Goal: Entertainment & Leisure: Consume media (video, audio)

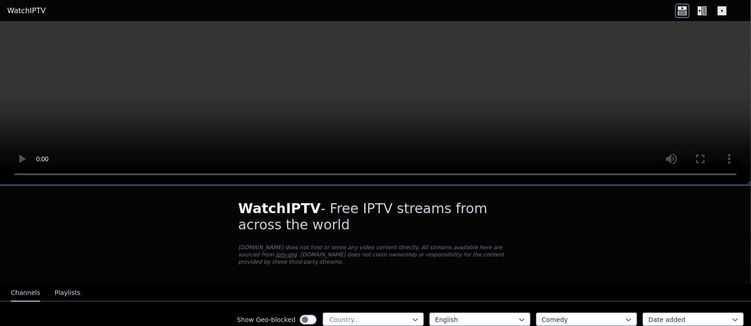
click at [564, 118] on video at bounding box center [375, 103] width 751 height 163
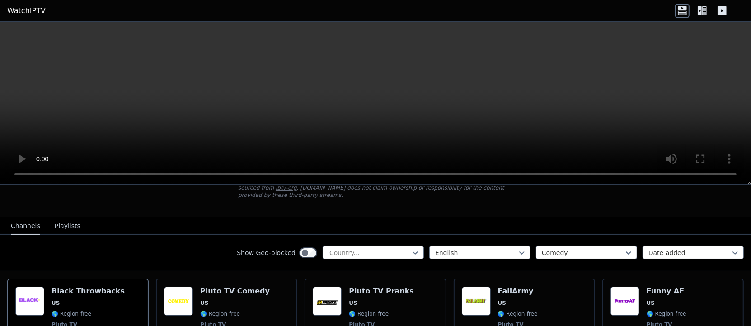
scroll to position [77, 0]
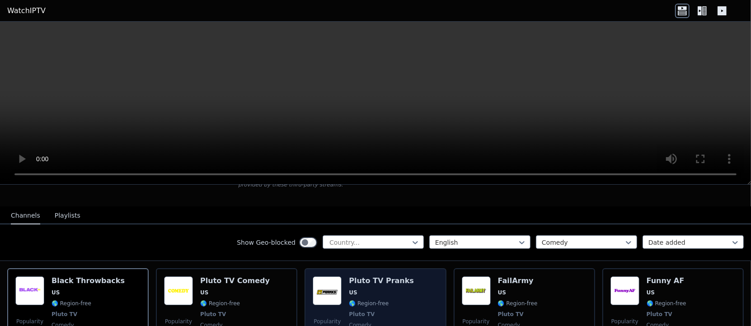
click at [349, 277] on h6 "Pluto TV Pranks" at bounding box center [381, 281] width 65 height 9
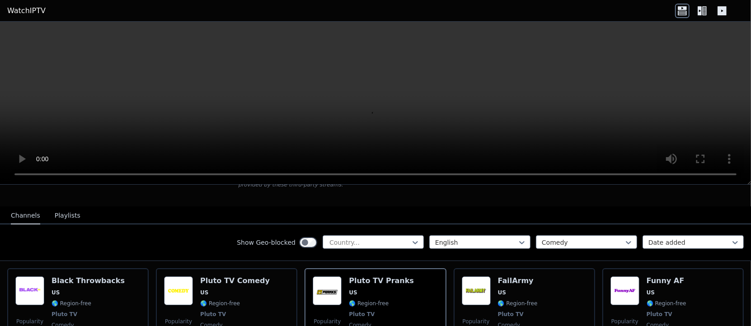
click at [702, 11] on icon at bounding box center [702, 11] width 14 height 14
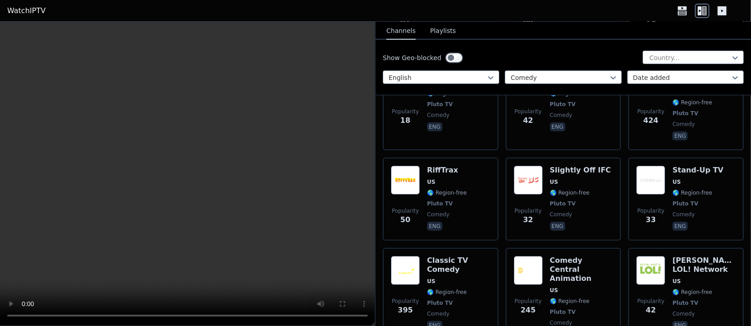
scroll to position [244, 0]
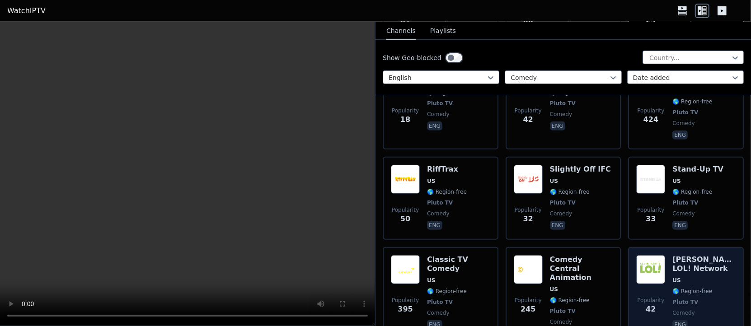
click at [692, 255] on h6 "[PERSON_NAME] LOL! Network" at bounding box center [704, 264] width 63 height 18
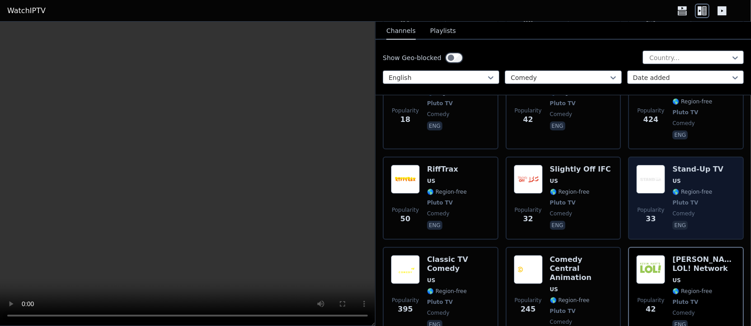
click at [689, 157] on div "Popularity 33 Stand-Up TV US 🌎 Region-free Pluto TV comedy eng" at bounding box center [686, 198] width 116 height 83
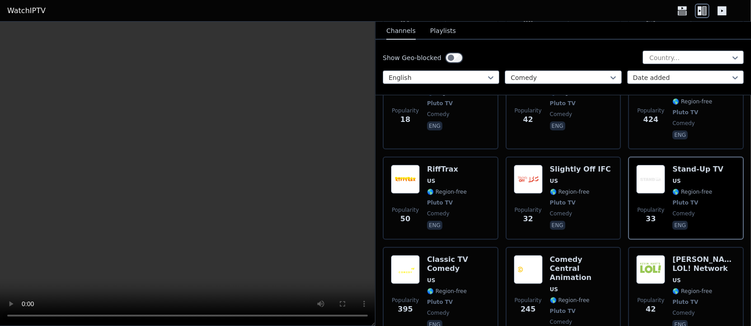
click at [66, 277] on video at bounding box center [187, 174] width 375 height 305
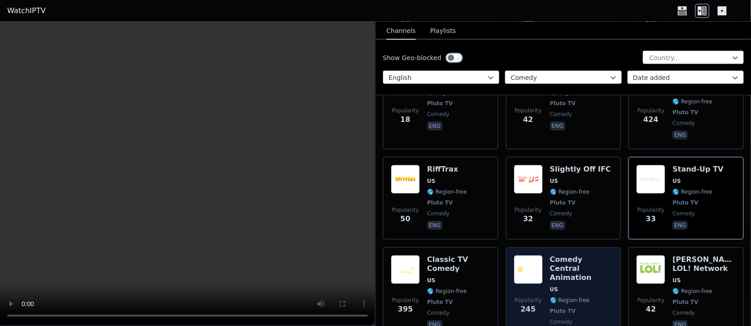
click at [551, 255] on h6 "Comedy Central Animation" at bounding box center [581, 268] width 63 height 27
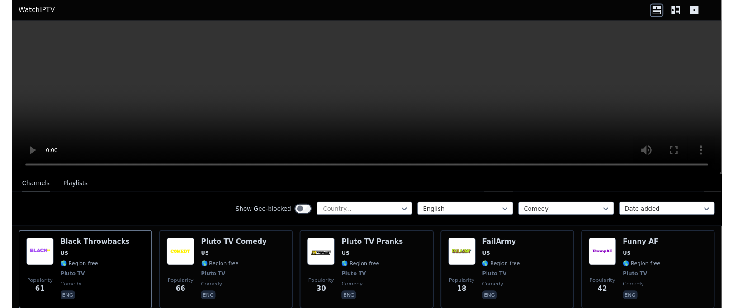
scroll to position [104, 0]
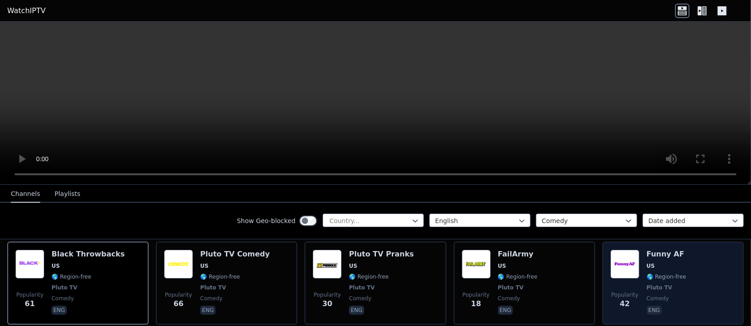
click at [647, 250] on h6 "Funny AF" at bounding box center [667, 254] width 40 height 9
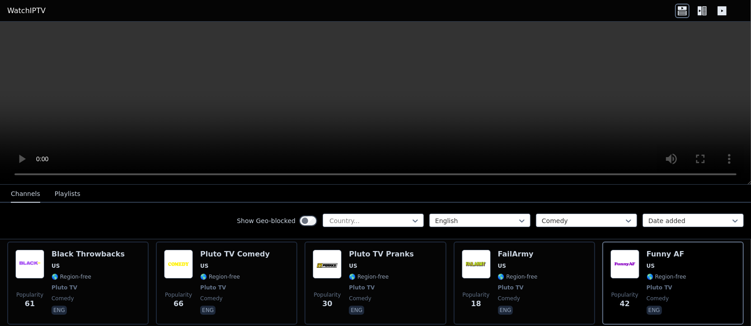
click at [216, 69] on video at bounding box center [375, 103] width 751 height 163
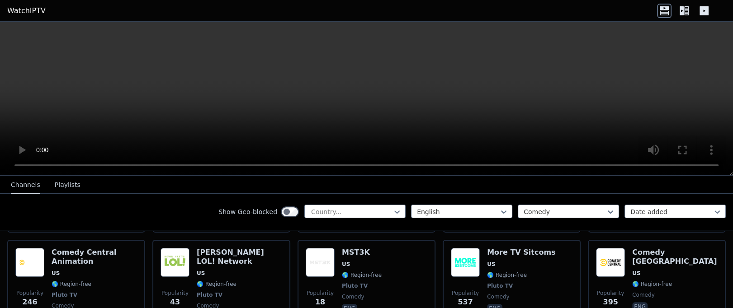
scroll to position [286, 0]
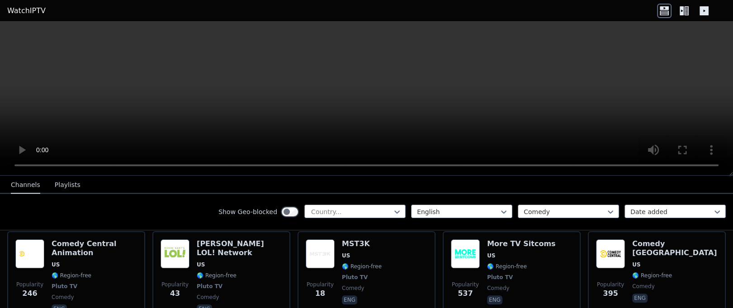
click at [344, 230] on div "Show Geo-blocked Country... English Comedy Date added" at bounding box center [366, 212] width 733 height 37
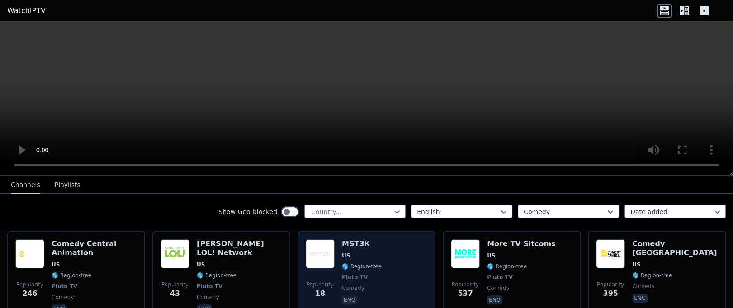
click at [342, 240] on h6 "MST3K" at bounding box center [362, 244] width 40 height 9
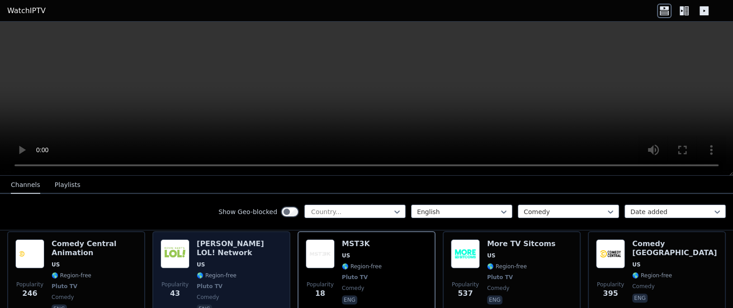
click at [216, 240] on h6 "[PERSON_NAME] LOL! Network" at bounding box center [239, 249] width 85 height 18
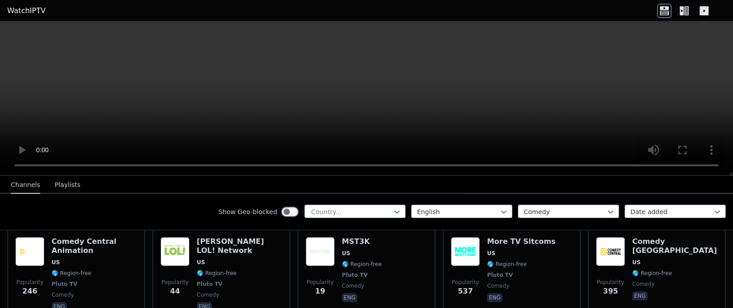
scroll to position [546, 0]
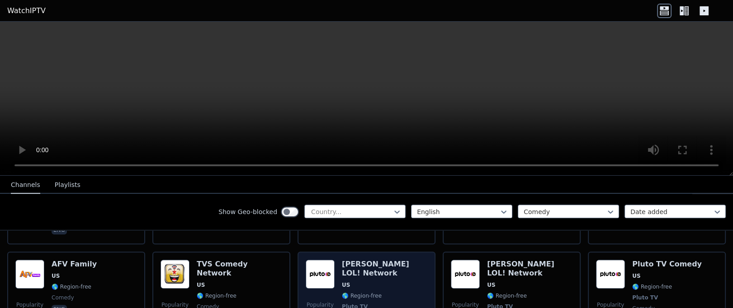
click at [372, 260] on h6 "[PERSON_NAME] LOL! Network" at bounding box center [384, 269] width 85 height 18
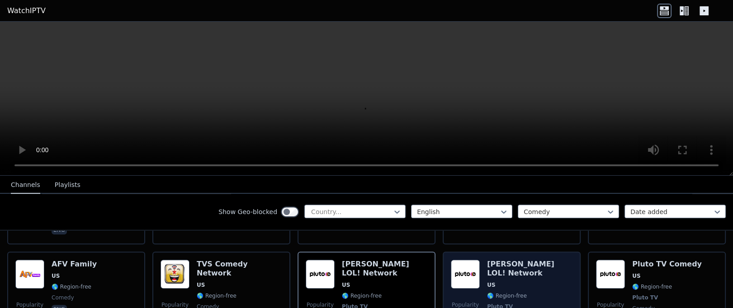
click at [506, 260] on h6 "[PERSON_NAME] LOL! Network" at bounding box center [529, 269] width 85 height 18
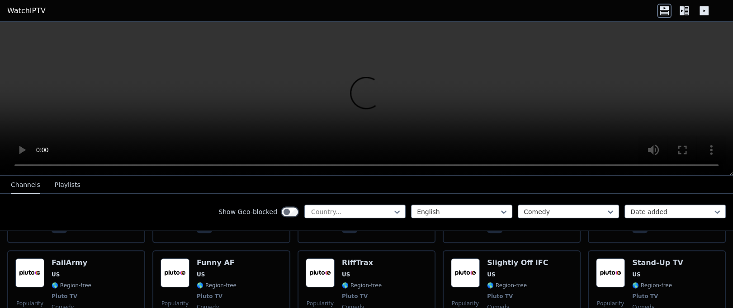
scroll to position [807, 0]
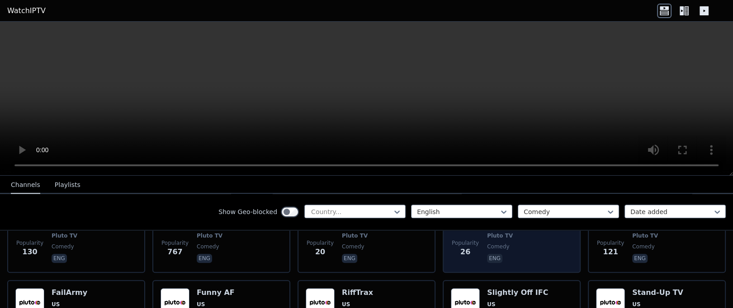
click at [420, 259] on div "Popularity 20 FailArmy US 🌎 Region-free Pluto TV comedy eng" at bounding box center [366, 231] width 138 height 83
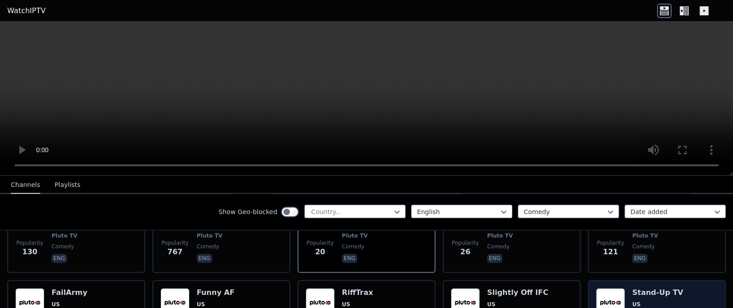
click at [644, 288] on h6 "Stand-Up TV" at bounding box center [657, 292] width 51 height 9
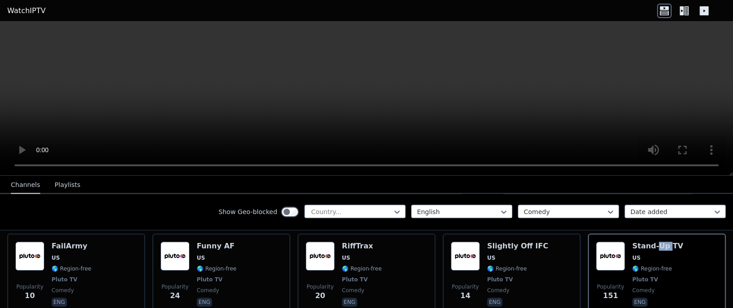
scroll to position [853, 0]
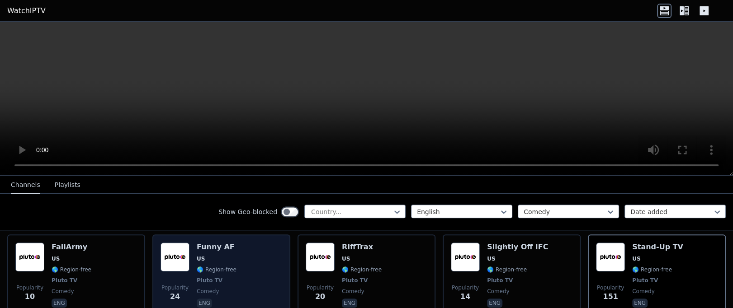
click at [212, 243] on h6 "Funny AF" at bounding box center [217, 247] width 40 height 9
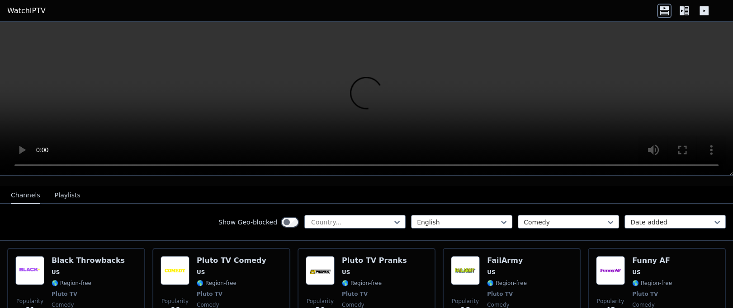
scroll to position [90, 0]
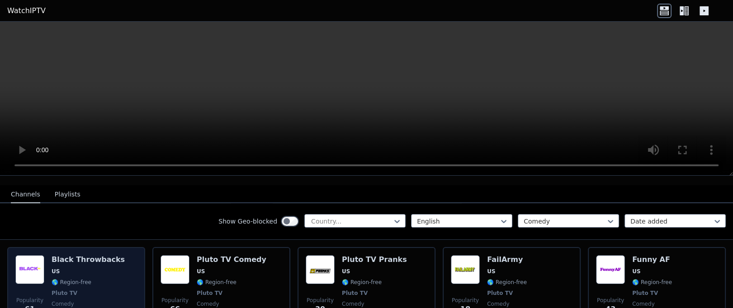
click at [102, 255] on h6 "Black Throwbacks" at bounding box center [88, 259] width 73 height 9
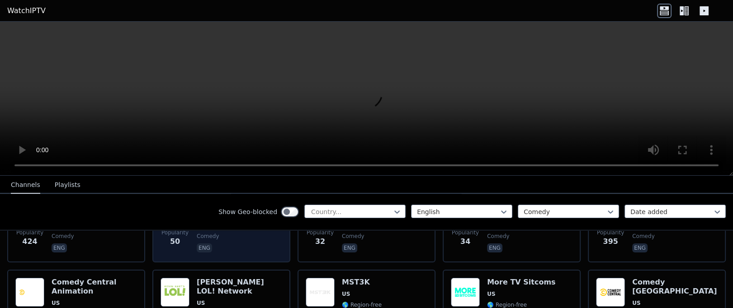
scroll to position [257, 0]
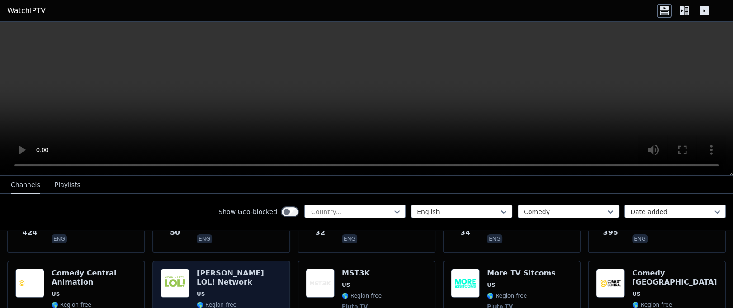
click at [218, 269] on h6 "[PERSON_NAME] LOL! Network" at bounding box center [239, 278] width 85 height 18
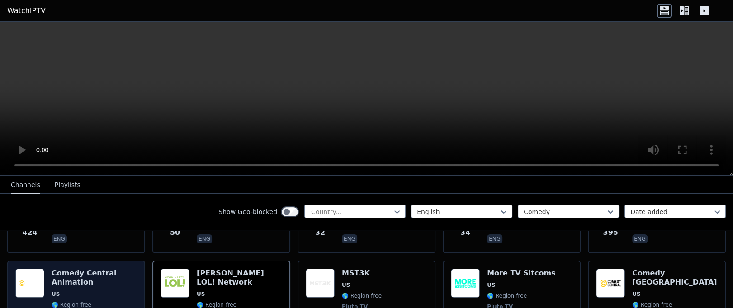
click at [67, 269] on h6 "Comedy Central Animation" at bounding box center [94, 278] width 85 height 18
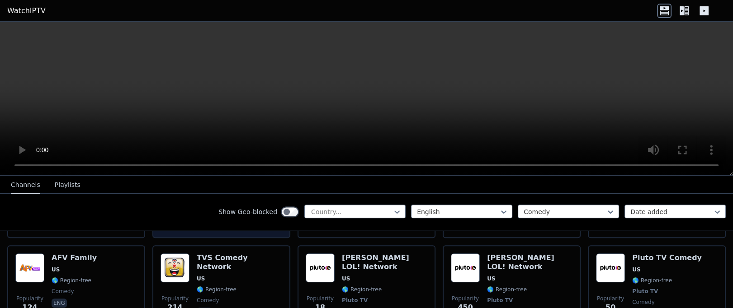
scroll to position [552, 0]
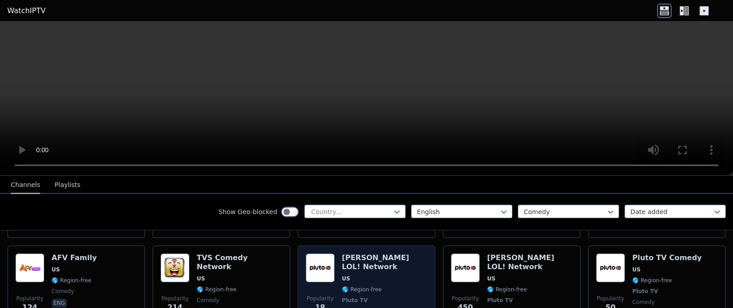
click at [363, 254] on h6 "[PERSON_NAME] LOL! Network" at bounding box center [384, 263] width 85 height 18
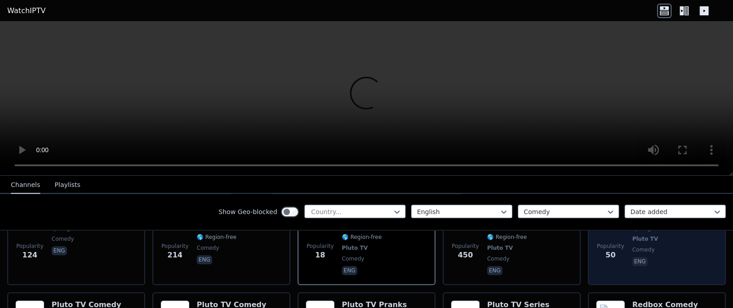
scroll to position [625, 0]
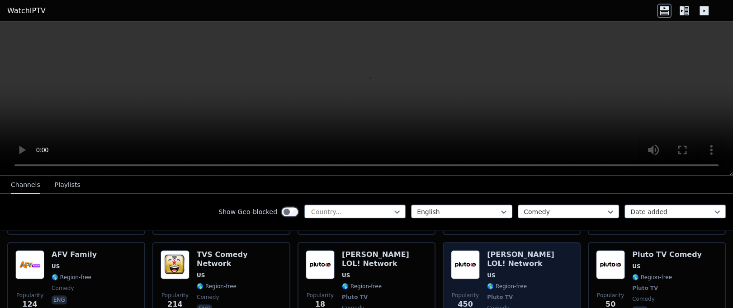
scroll to position [555, 0]
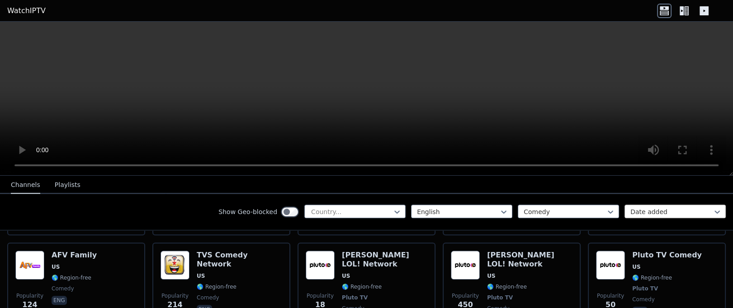
click at [657, 213] on div at bounding box center [671, 212] width 82 height 9
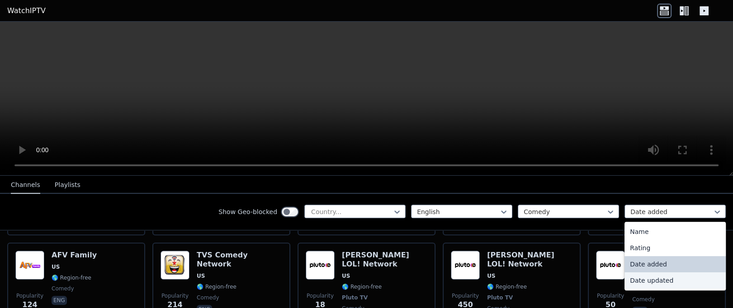
click at [647, 282] on div "Date updated" at bounding box center [674, 281] width 101 height 16
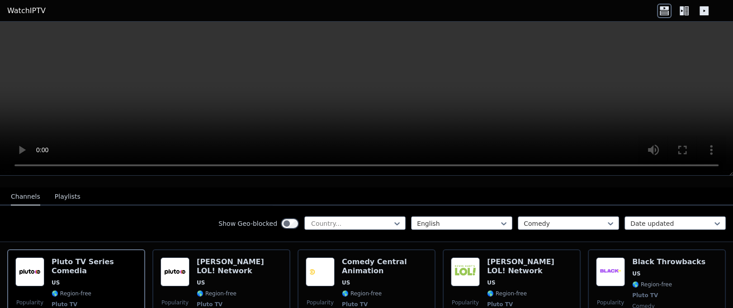
scroll to position [90, 0]
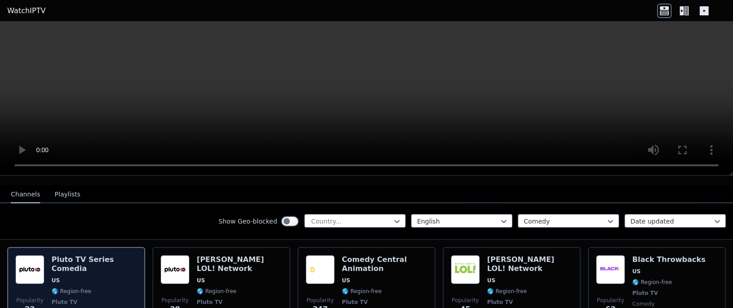
click at [98, 255] on h6 "Pluto TV Series Comedia" at bounding box center [94, 264] width 85 height 18
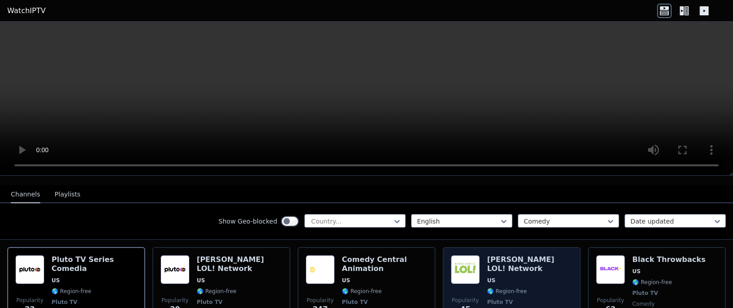
click at [487, 266] on div "Kevin Hart's LOL! Network US 🌎 Region-free Pluto TV comedy eng" at bounding box center [529, 293] width 85 height 76
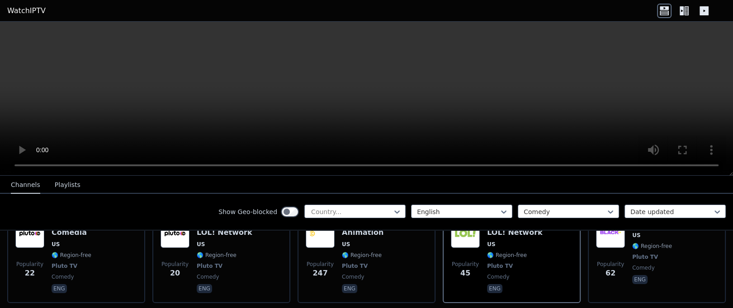
scroll to position [162, 0]
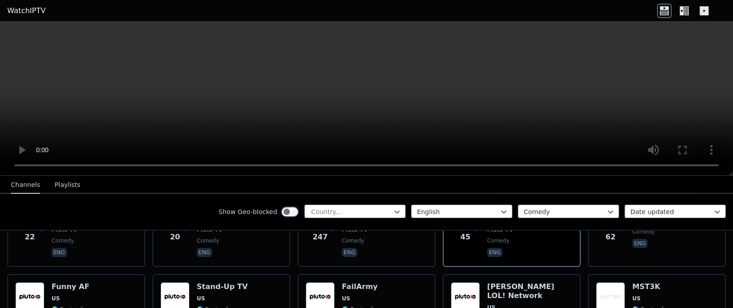
click at [683, 15] on icon at bounding box center [684, 11] width 14 height 14
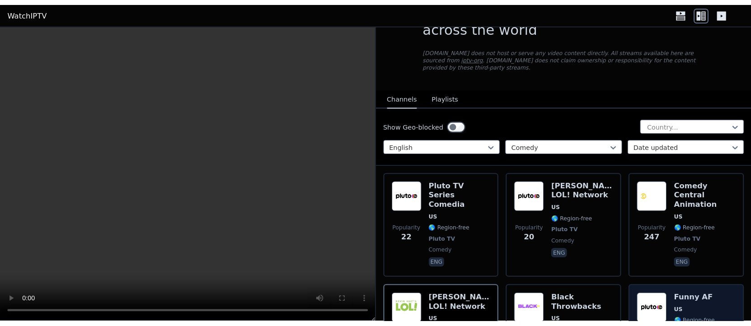
scroll to position [32, 0]
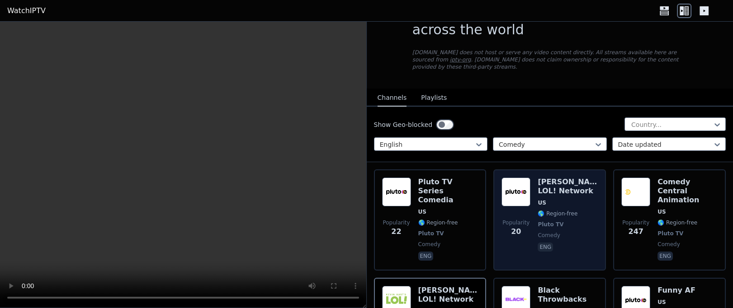
click at [553, 185] on h6 "[PERSON_NAME] LOL! Network" at bounding box center [568, 187] width 60 height 18
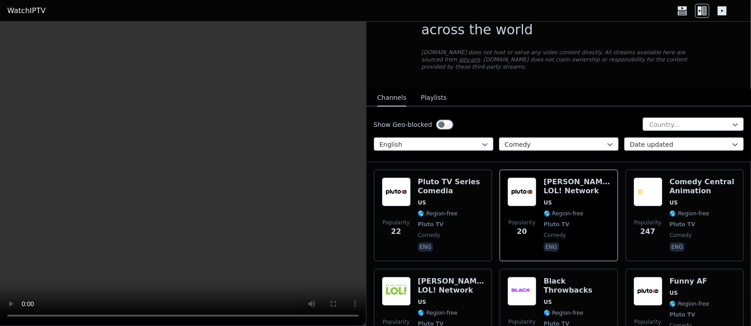
click at [99, 256] on video at bounding box center [183, 174] width 366 height 305
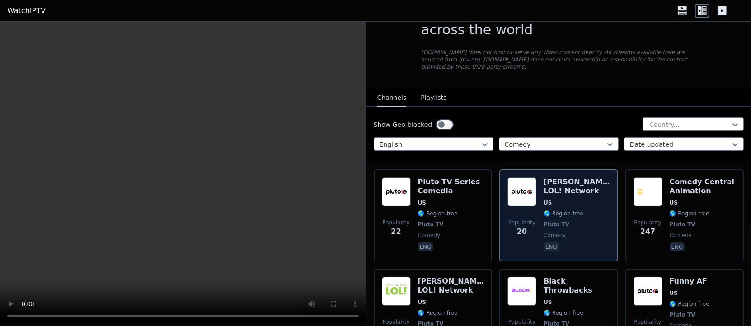
click at [566, 170] on div "Popularity 20 Kevin Hart's LOL! Network US 🌎 Region-free Pluto TV comedy eng" at bounding box center [559, 216] width 119 height 92
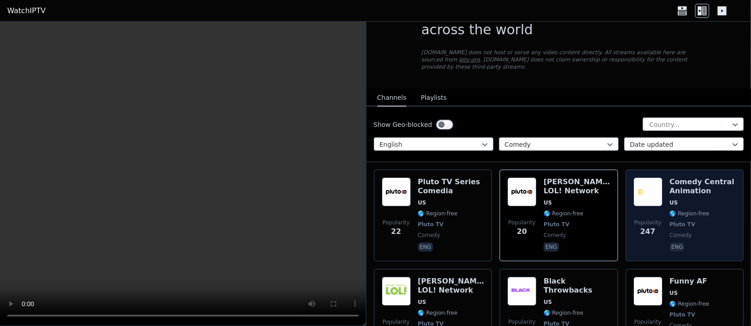
click at [672, 178] on h6 "Comedy Central Animation" at bounding box center [703, 187] width 66 height 18
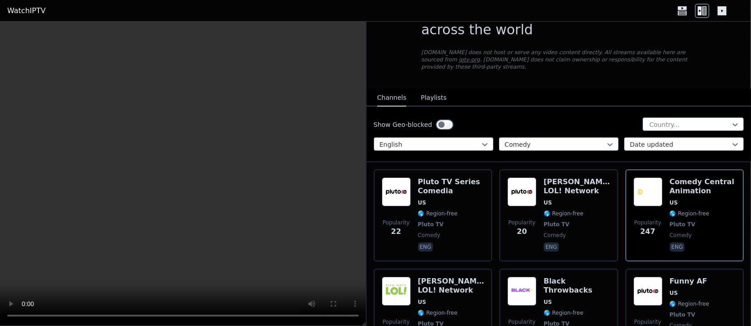
click at [197, 188] on video at bounding box center [183, 174] width 366 height 305
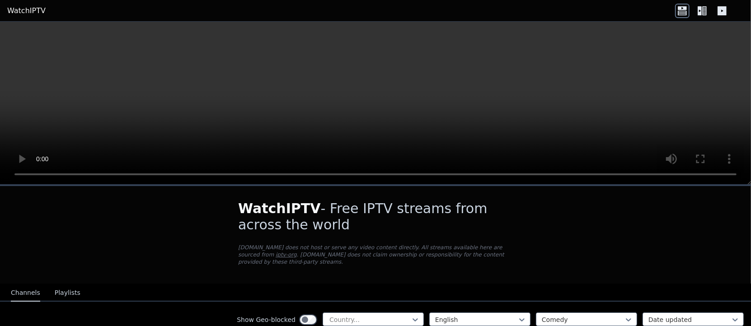
click at [720, 8] on icon at bounding box center [722, 10] width 9 height 9
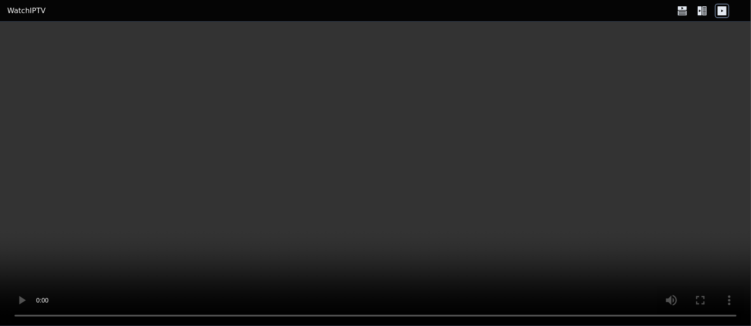
click at [697, 8] on icon at bounding box center [702, 11] width 14 height 14
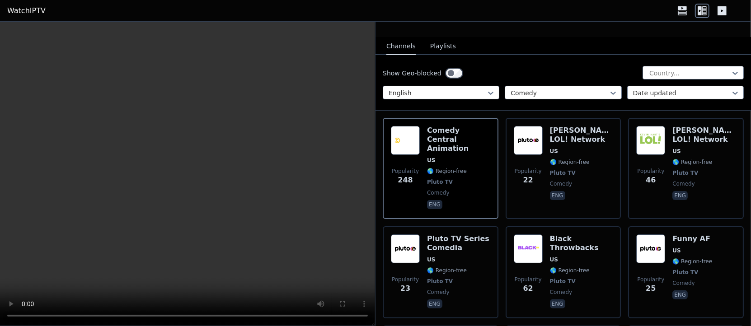
scroll to position [81, 0]
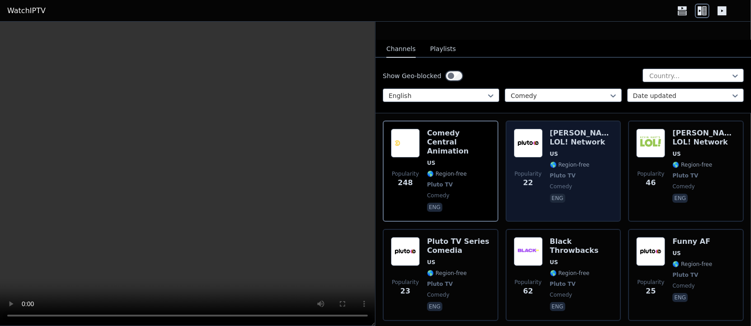
click at [518, 129] on img at bounding box center [528, 143] width 29 height 29
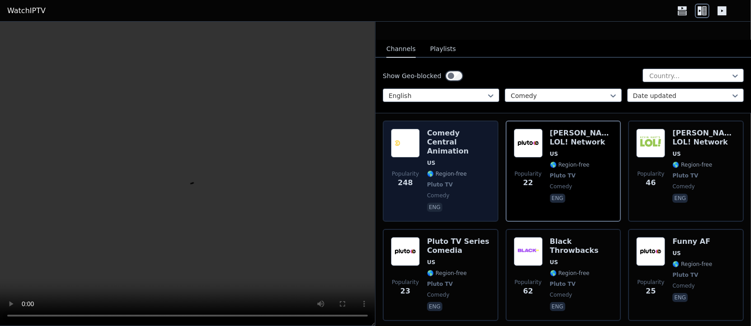
click at [448, 136] on h6 "Comedy Central Animation" at bounding box center [458, 142] width 63 height 27
click at [394, 133] on img at bounding box center [405, 143] width 29 height 29
click at [416, 147] on img at bounding box center [405, 143] width 29 height 29
click at [431, 163] on div "Comedy Central Animation US 🌎 Region-free Pluto TV comedy eng" at bounding box center [458, 171] width 63 height 85
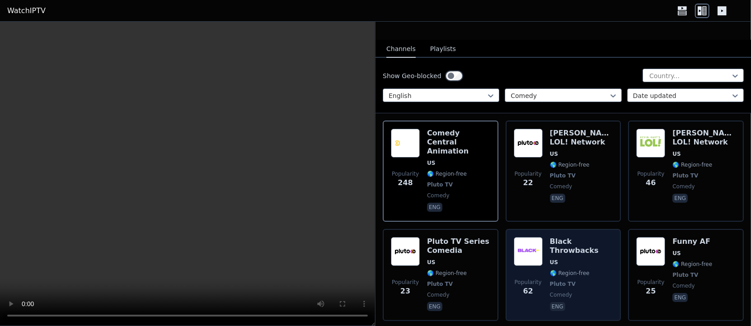
click at [558, 259] on span "US" at bounding box center [581, 262] width 63 height 7
